Goal: Information Seeking & Learning: Learn about a topic

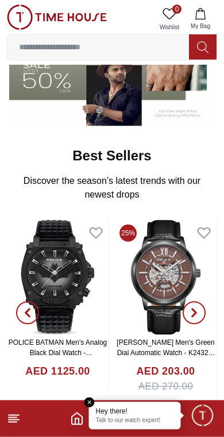
scroll to position [269, 0]
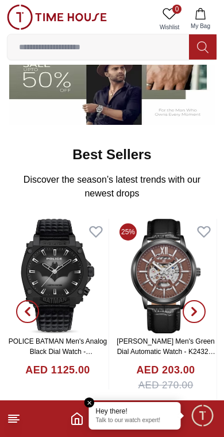
click at [108, 292] on img at bounding box center [57, 276] width 101 height 115
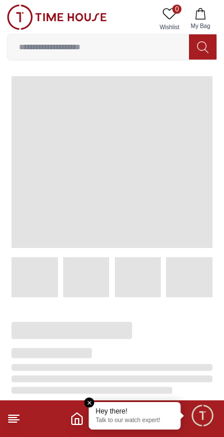
click at [109, 288] on div at bounding box center [111, 277] width 201 height 40
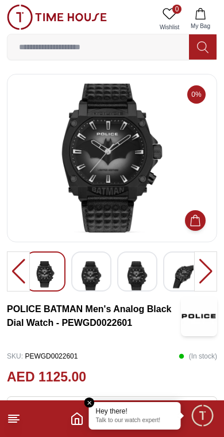
click at [74, 418] on icon "Home" at bounding box center [77, 419] width 14 height 14
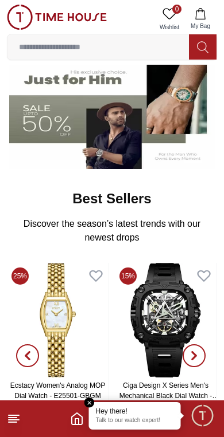
scroll to position [248, 0]
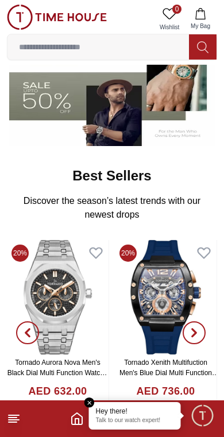
click at [49, 295] on img at bounding box center [57, 297] width 101 height 115
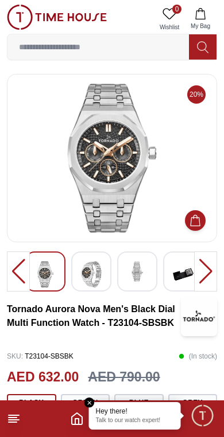
click at [71, 415] on icon "Home" at bounding box center [77, 419] width 14 height 14
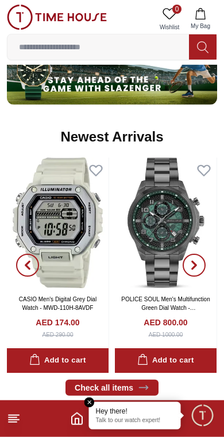
scroll to position [683, 0]
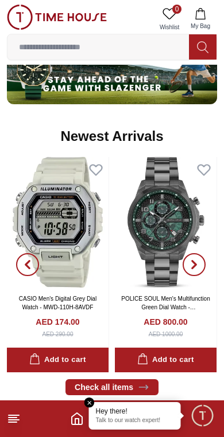
click at [130, 277] on img at bounding box center [165, 222] width 101 height 131
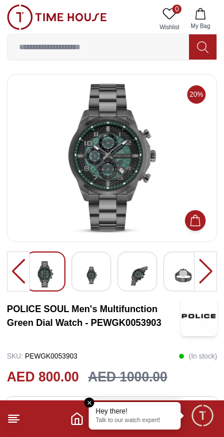
click at [84, 273] on img at bounding box center [91, 275] width 21 height 28
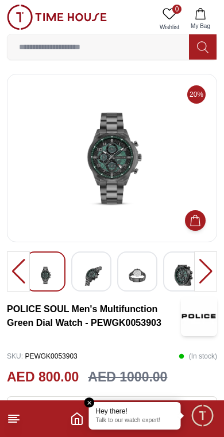
click at [127, 279] on img at bounding box center [137, 275] width 21 height 28
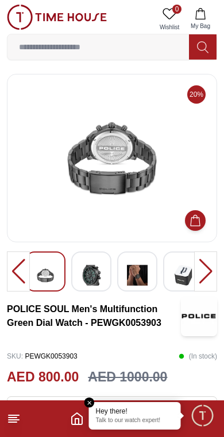
click at [91, 277] on img at bounding box center [91, 275] width 21 height 28
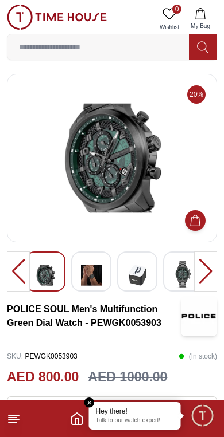
click at [140, 317] on h3 "POLICE SOUL Men's Multifunction Green Dial Watch - PEWGK0053903" at bounding box center [94, 317] width 174 height 28
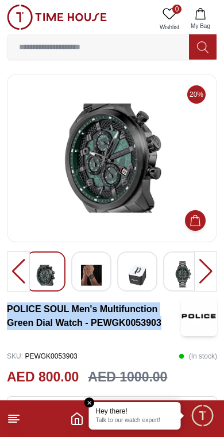
copy div "POLICE SOUL Men's Multifunction Green Dial Watch - PEWGK0053903"
